Goal: Information Seeking & Learning: Learn about a topic

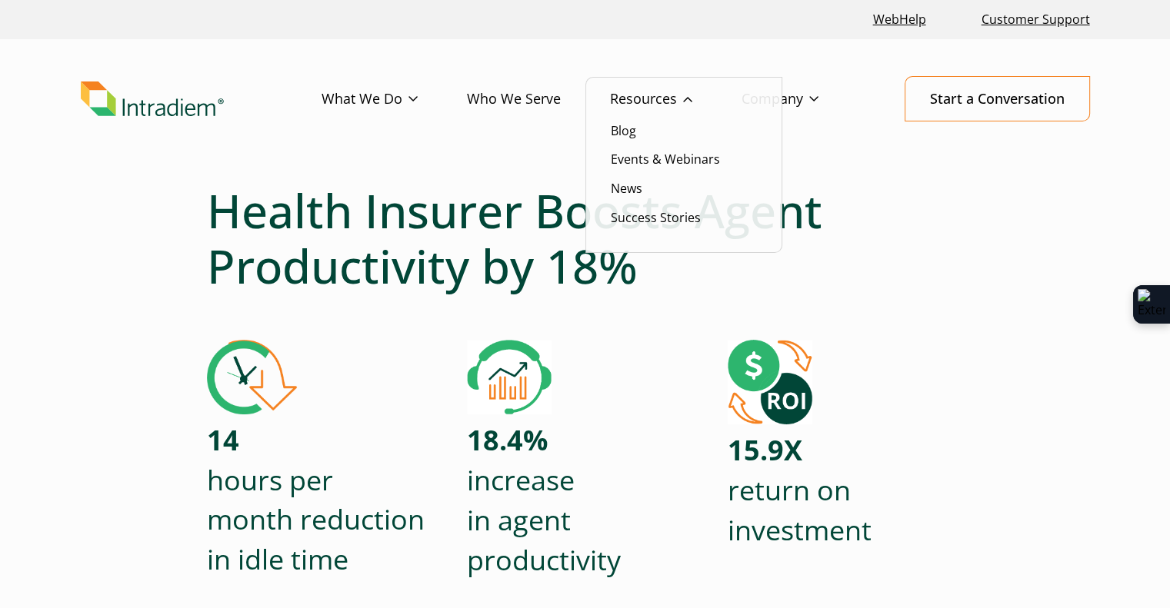
click at [655, 98] on link "Resources" at bounding box center [676, 99] width 132 height 45
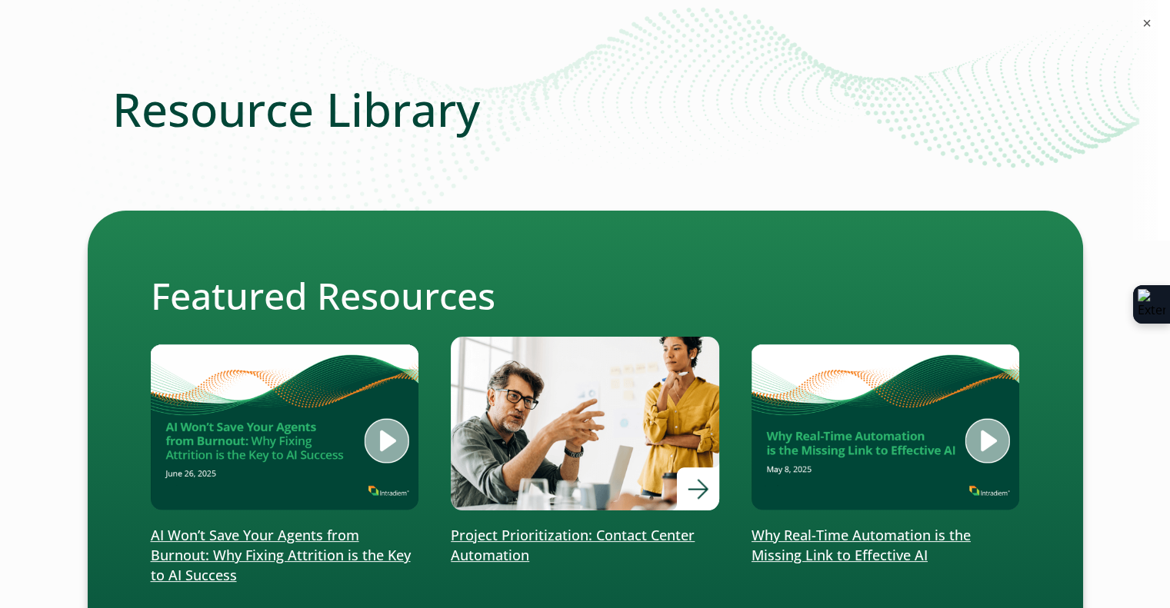
scroll to position [77, 0]
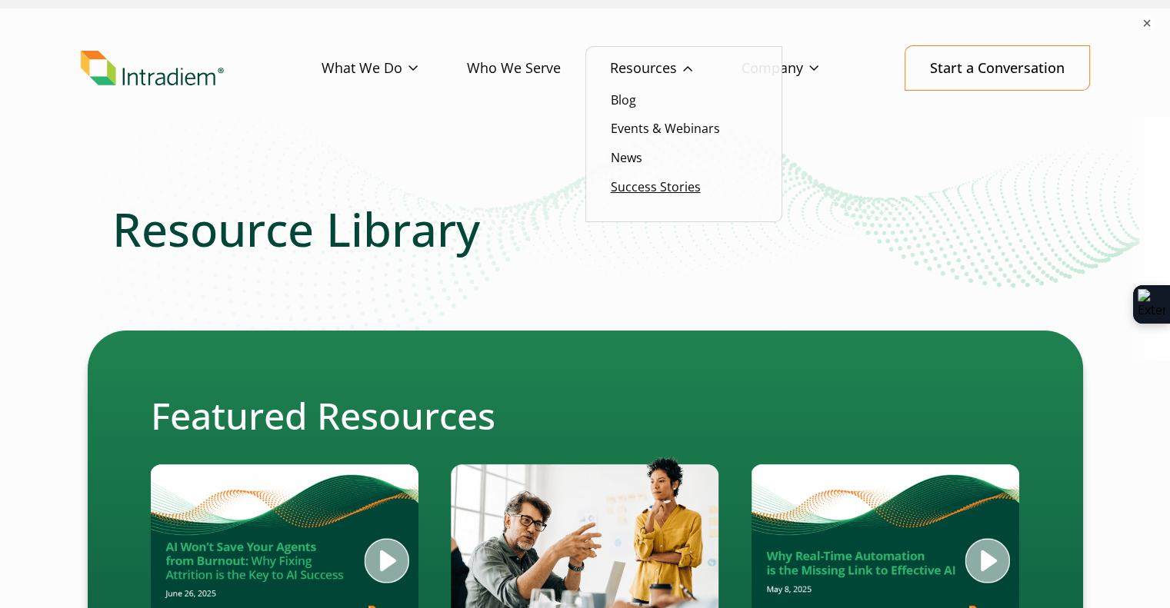
click at [645, 191] on link "Success Stories" at bounding box center [656, 186] width 90 height 17
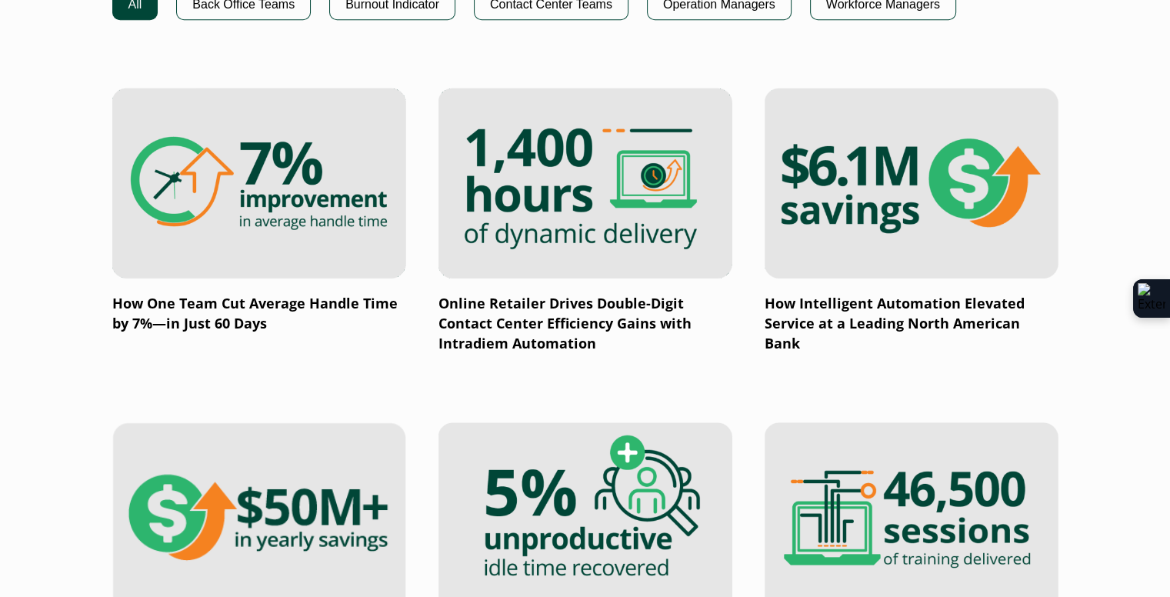
scroll to position [1154, 0]
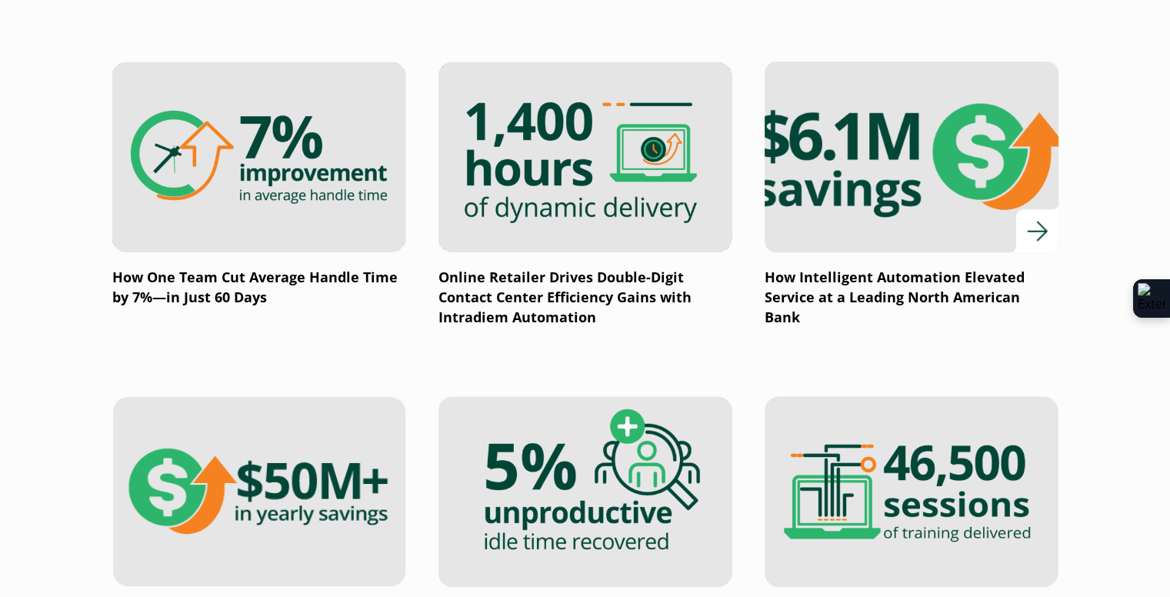
click at [896, 168] on img at bounding box center [911, 156] width 352 height 229
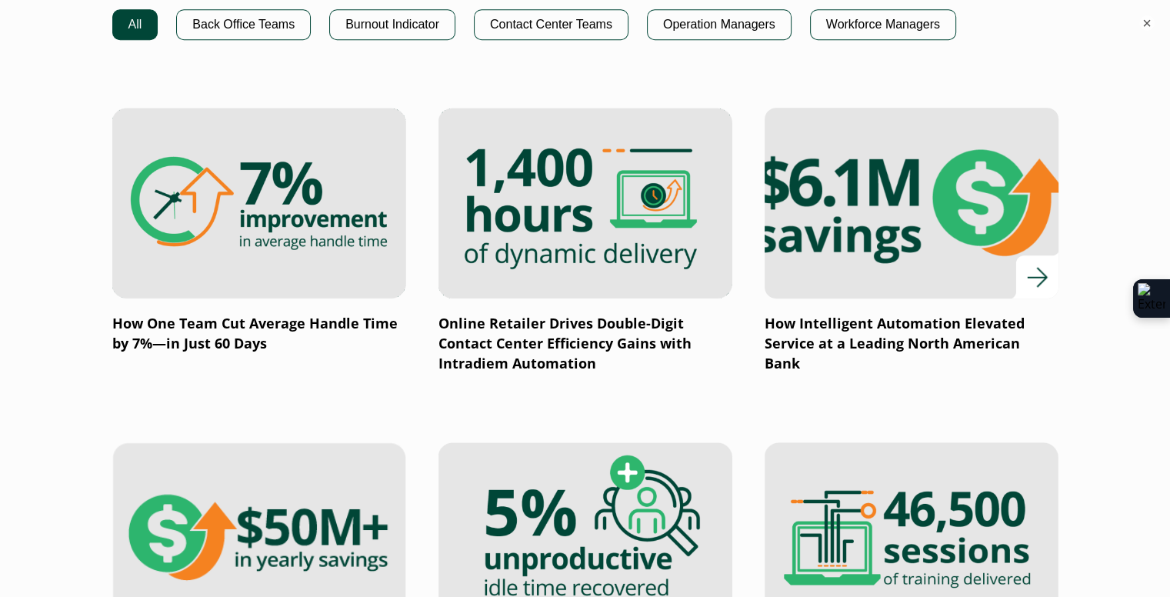
click at [895, 335] on p "How Intelligent Automation Elevated Service at a Leading North American Bank" at bounding box center [912, 344] width 294 height 60
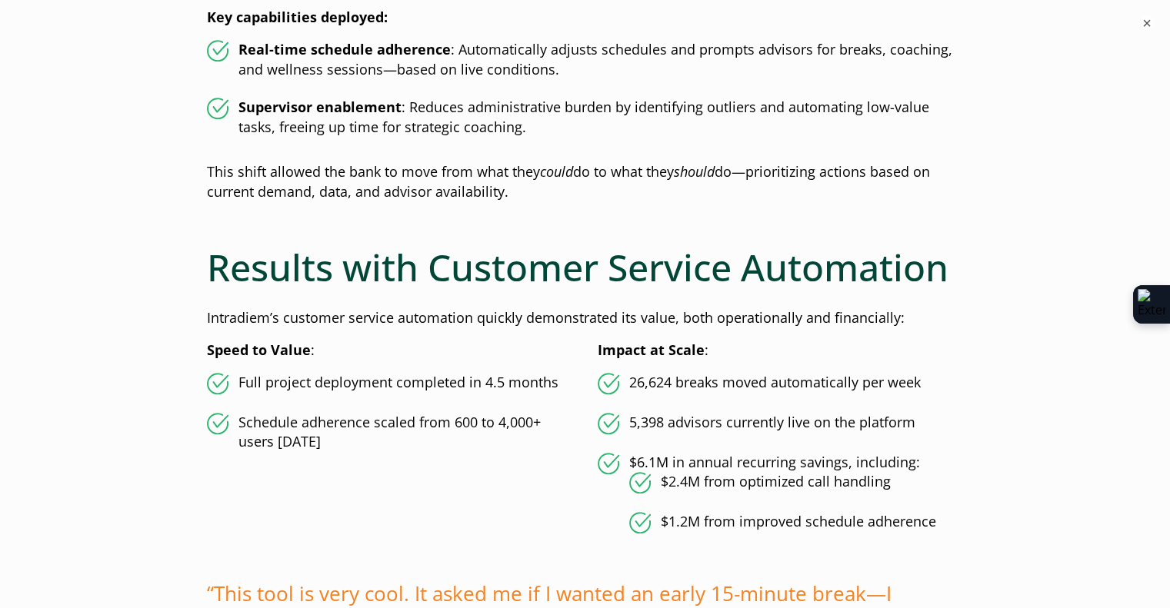
scroll to position [1692, 0]
